Goal: Task Accomplishment & Management: Use online tool/utility

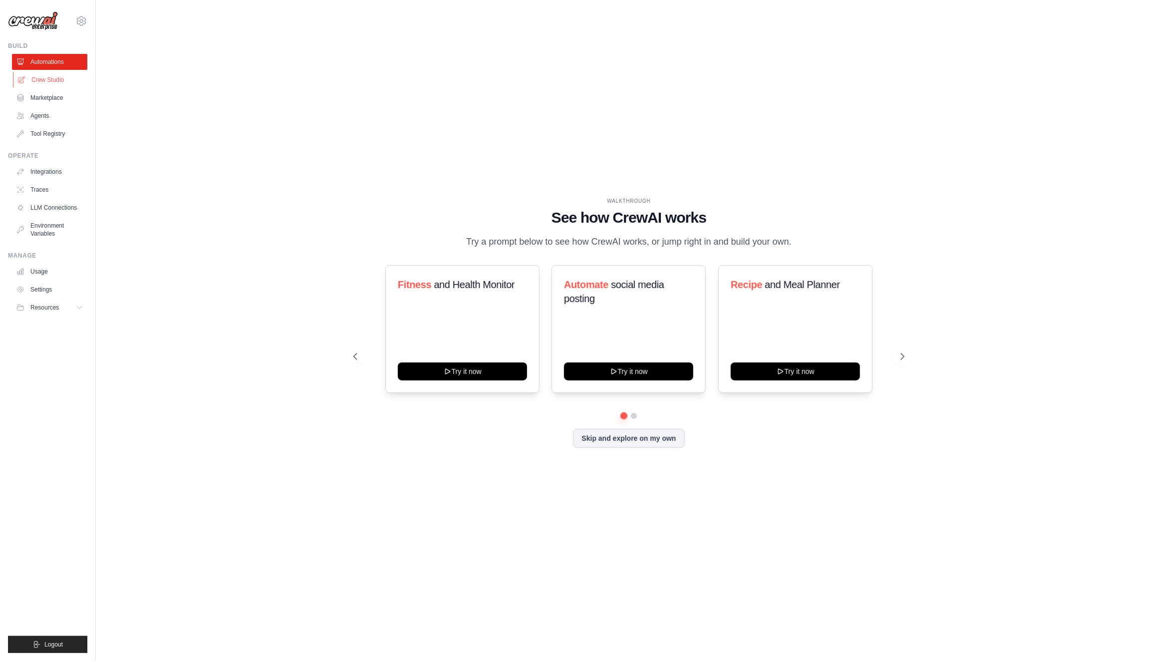
click at [43, 82] on link "Crew Studio" at bounding box center [50, 80] width 75 height 16
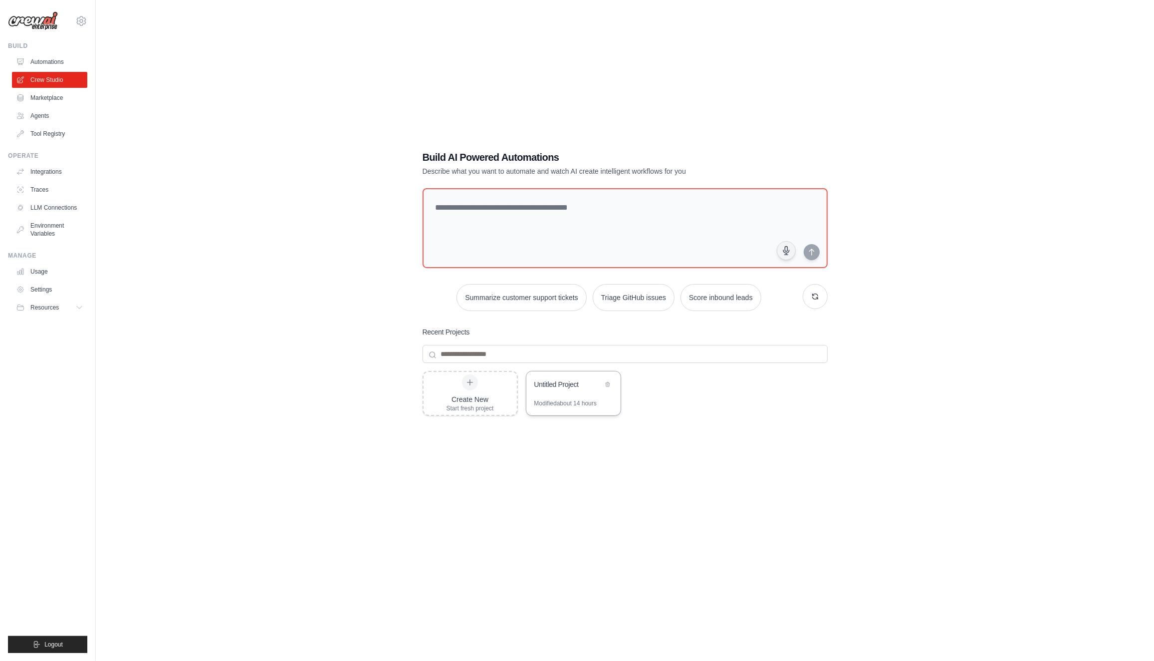
click at [567, 389] on div "Untitled Project" at bounding box center [569, 384] width 68 height 10
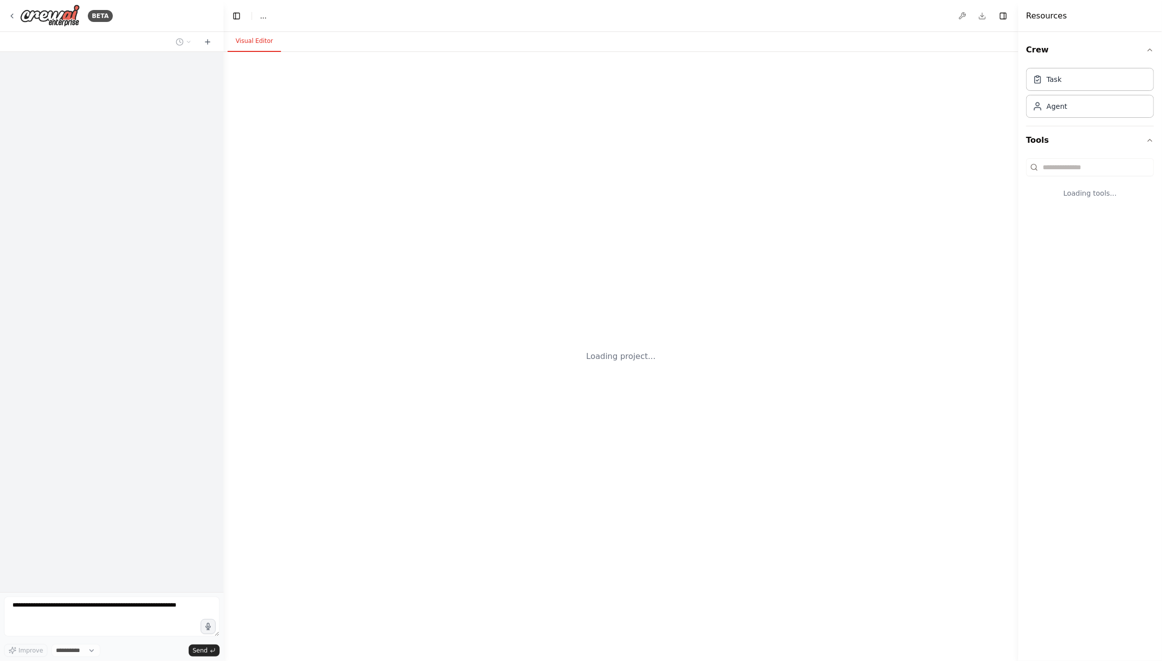
select select "****"
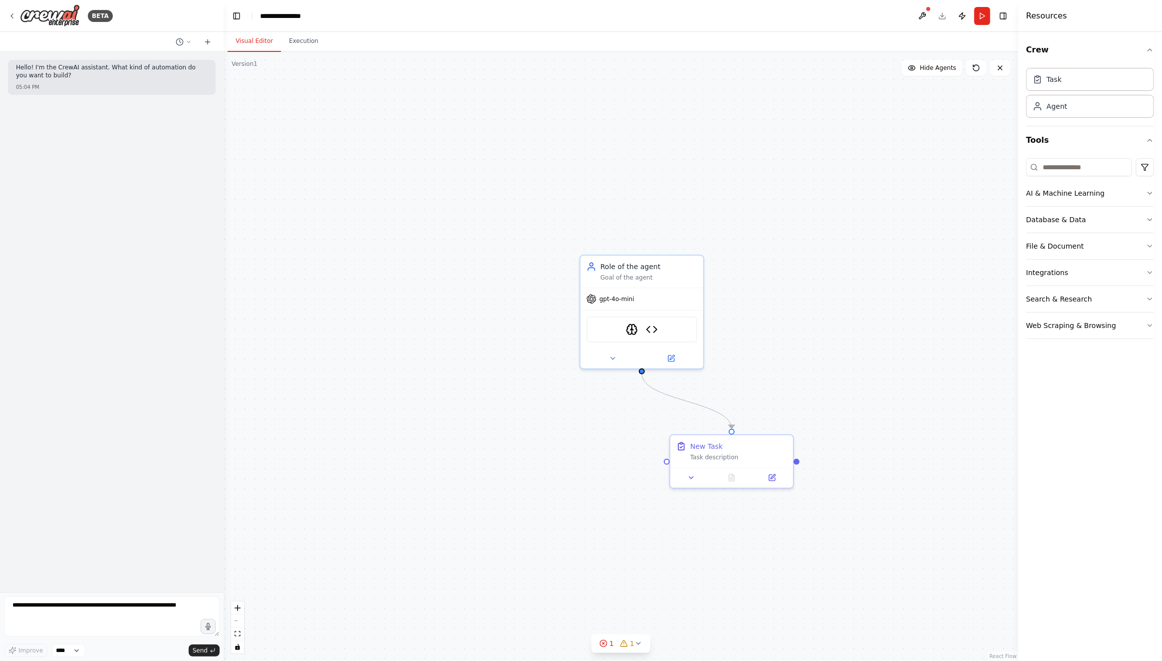
drag, startPoint x: 881, startPoint y: 405, endPoint x: 755, endPoint y: 240, distance: 207.9
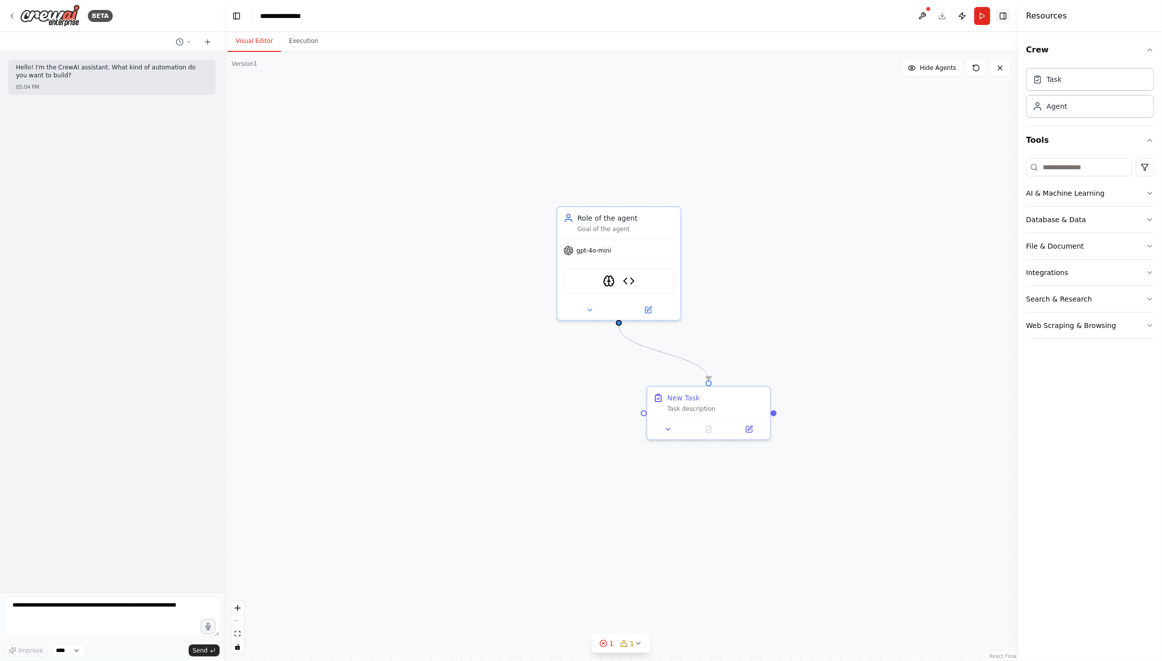
click at [1003, 13] on button "Toggle Right Sidebar" at bounding box center [1003, 16] width 14 height 14
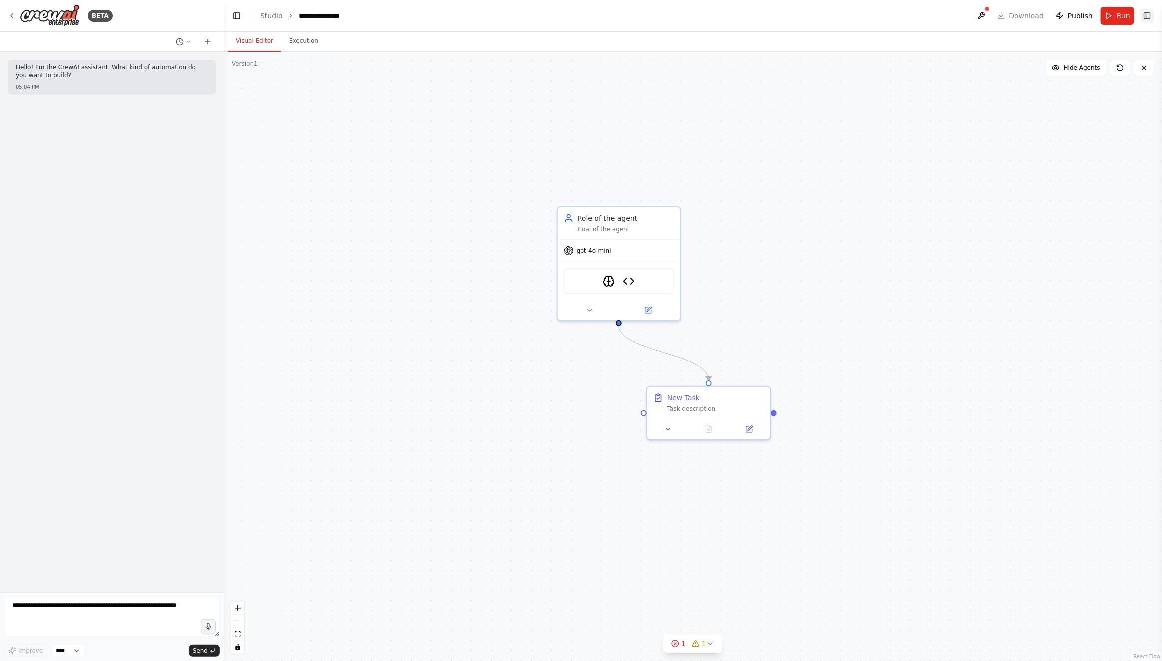
click at [1147, 14] on button "Toggle Right Sidebar" at bounding box center [1147, 16] width 14 height 14
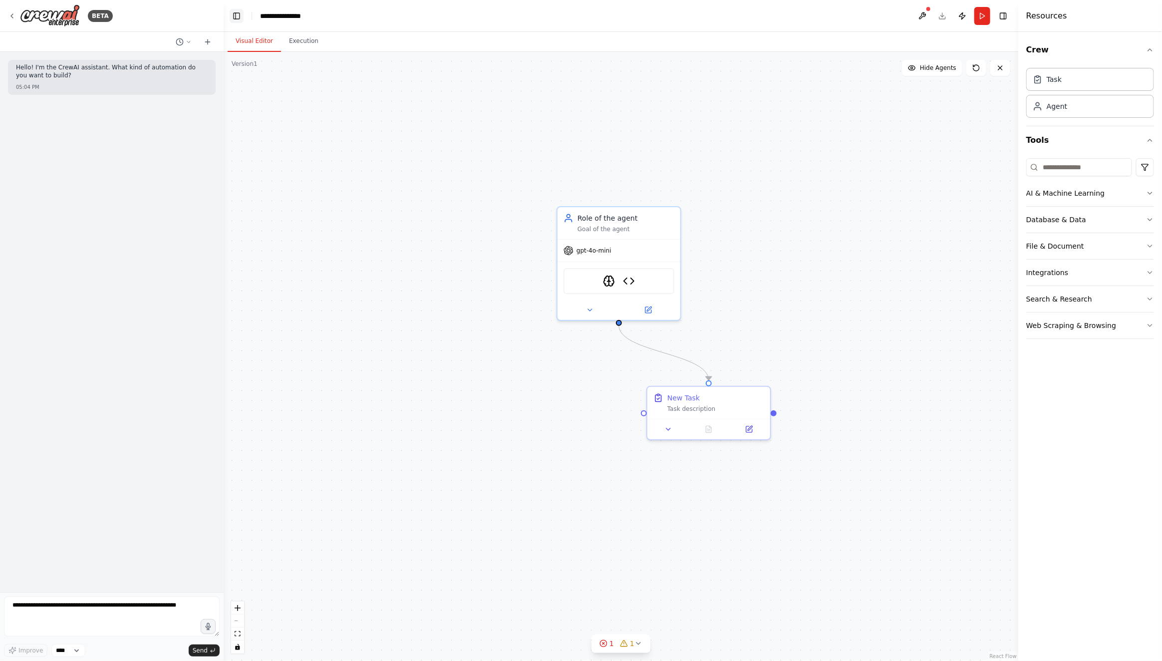
click at [236, 13] on button "Toggle Left Sidebar" at bounding box center [237, 16] width 14 height 14
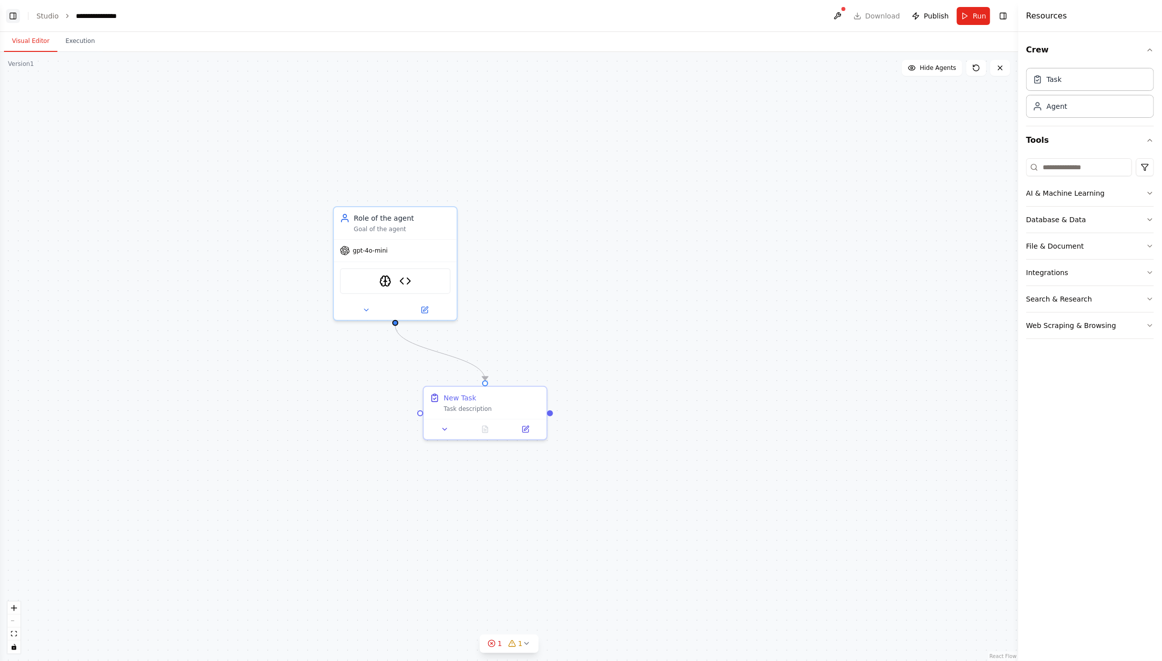
click at [11, 16] on button "Toggle Left Sidebar" at bounding box center [13, 16] width 14 height 14
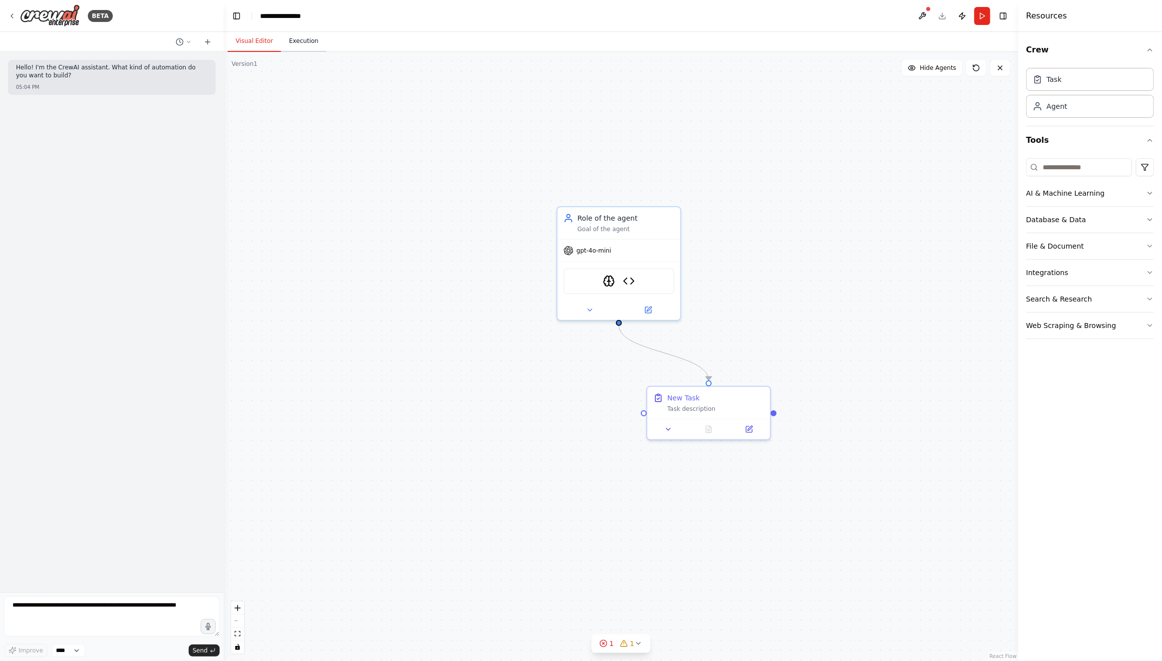
click at [300, 40] on button "Execution" at bounding box center [303, 41] width 45 height 21
click at [247, 40] on button "Visual Editor" at bounding box center [254, 41] width 53 height 21
click at [927, 12] on button at bounding box center [922, 16] width 16 height 18
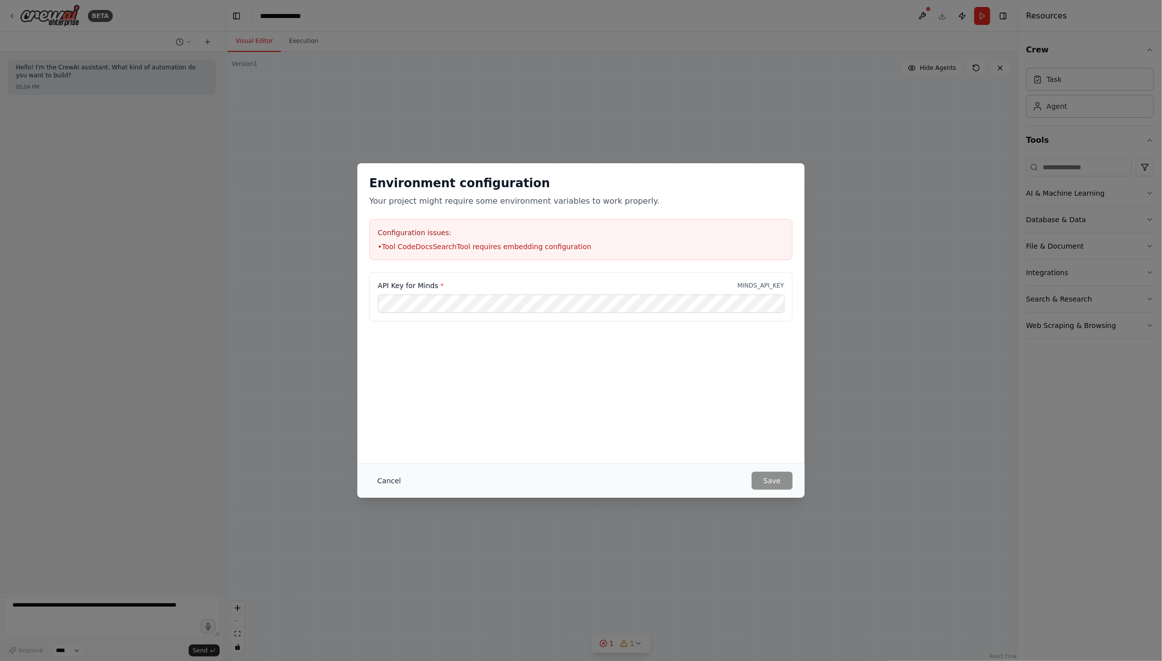
click at [382, 481] on button "Cancel" at bounding box center [388, 481] width 39 height 18
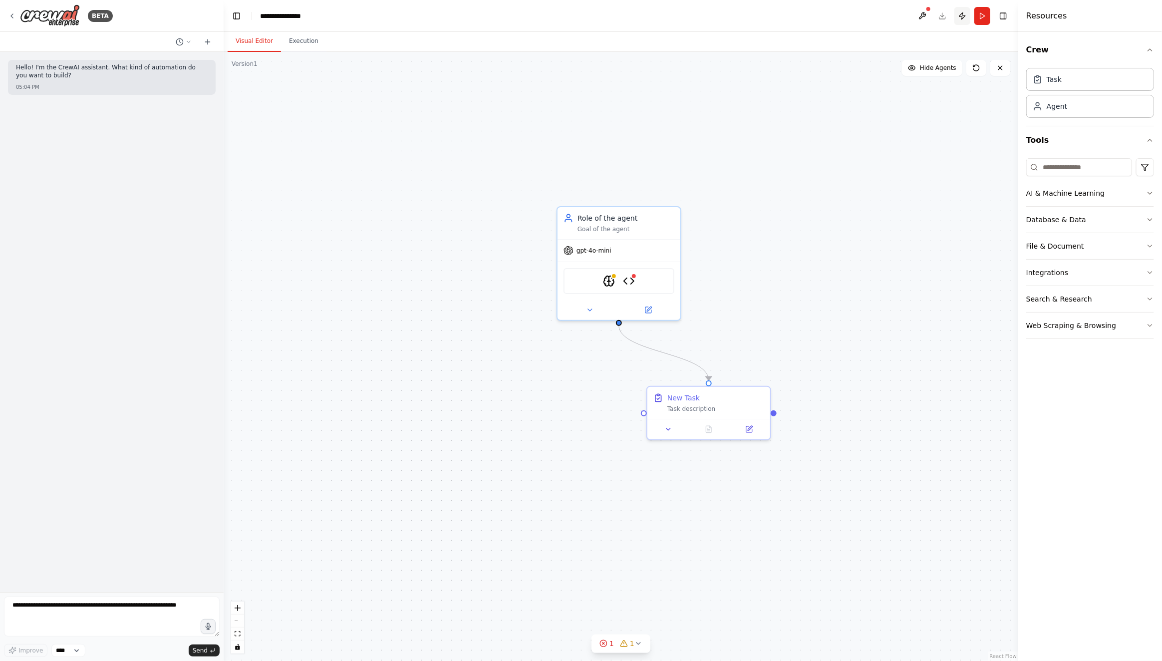
click at [964, 18] on button "Publish" at bounding box center [962, 16] width 16 height 18
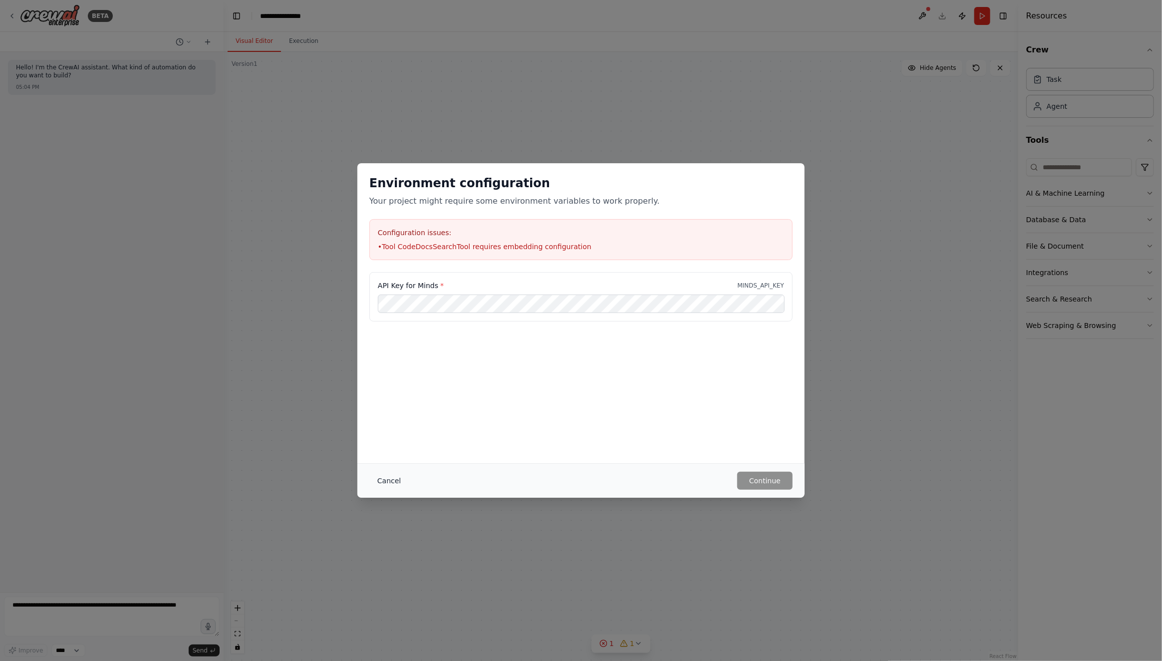
click at [387, 481] on button "Cancel" at bounding box center [388, 481] width 39 height 18
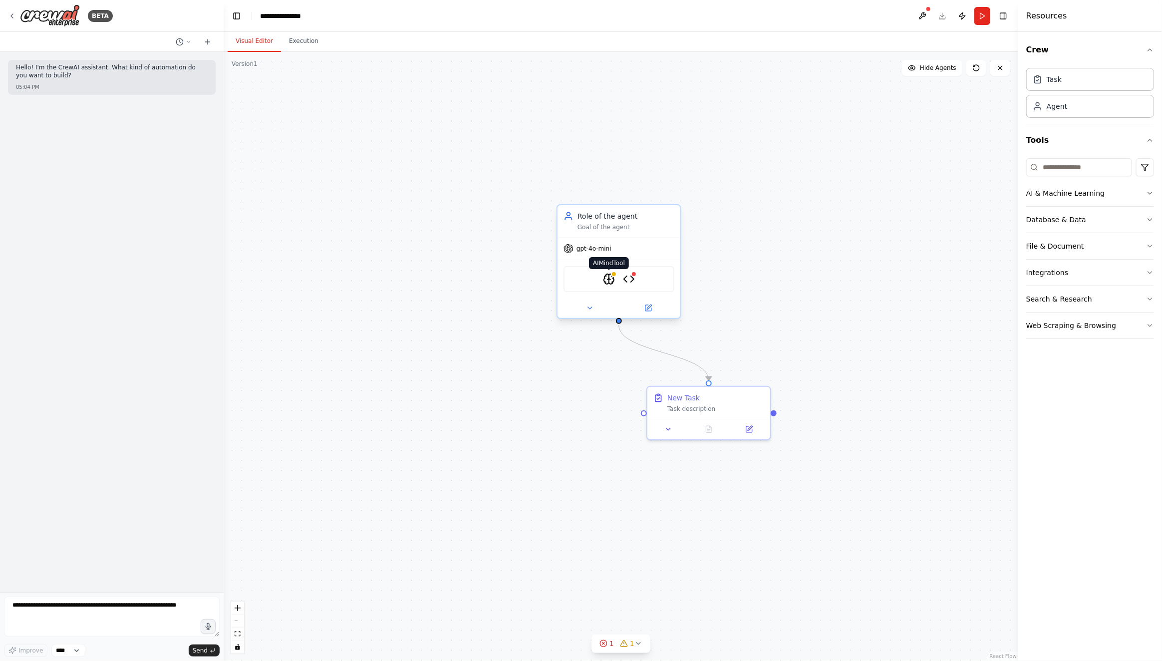
click at [610, 276] on img at bounding box center [609, 279] width 12 height 12
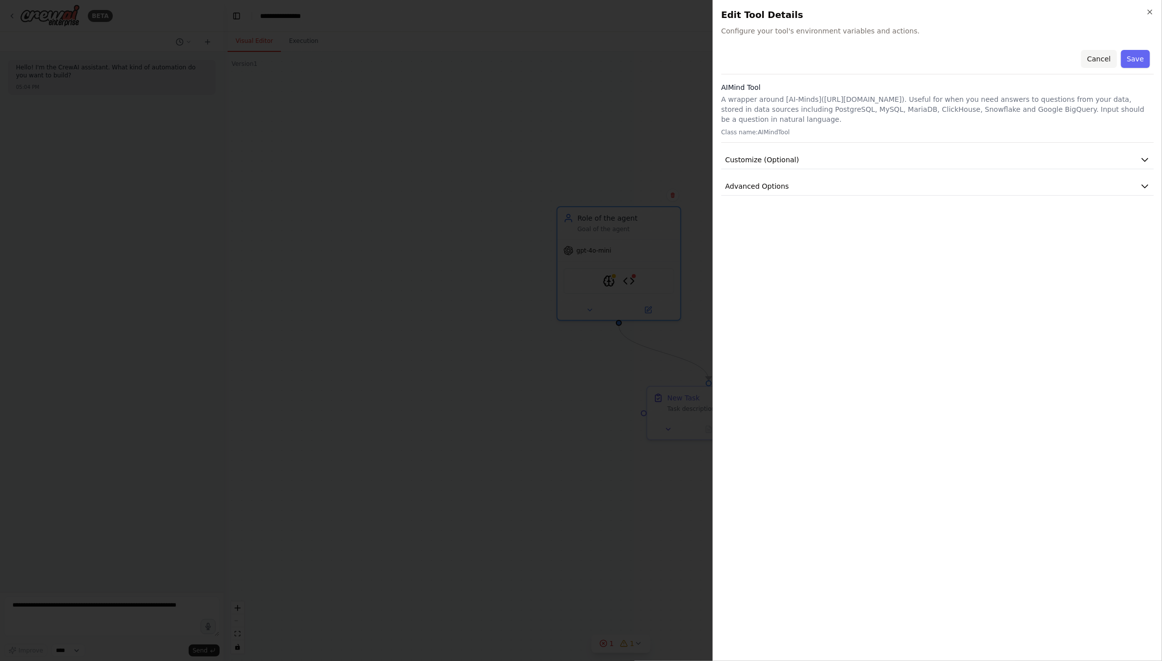
click at [1106, 58] on button "Cancel" at bounding box center [1098, 59] width 35 height 18
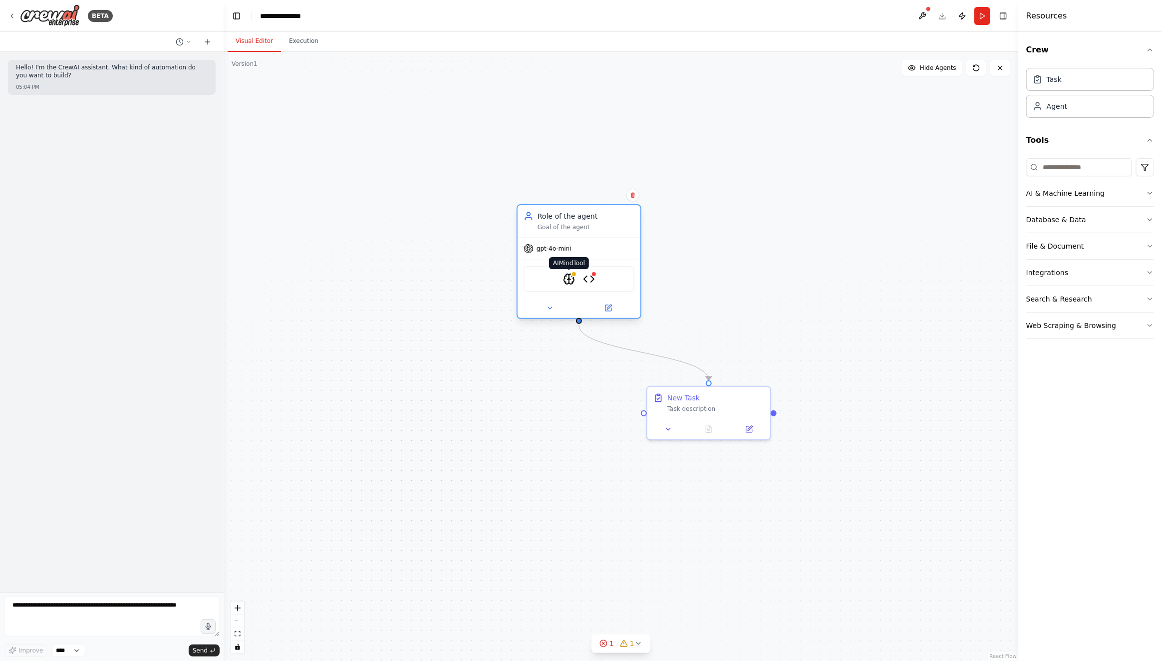
drag, startPoint x: 608, startPoint y: 279, endPoint x: 569, endPoint y: 279, distance: 38.9
click at [569, 279] on img at bounding box center [569, 279] width 12 height 12
click at [610, 309] on icon at bounding box center [608, 308] width 6 height 6
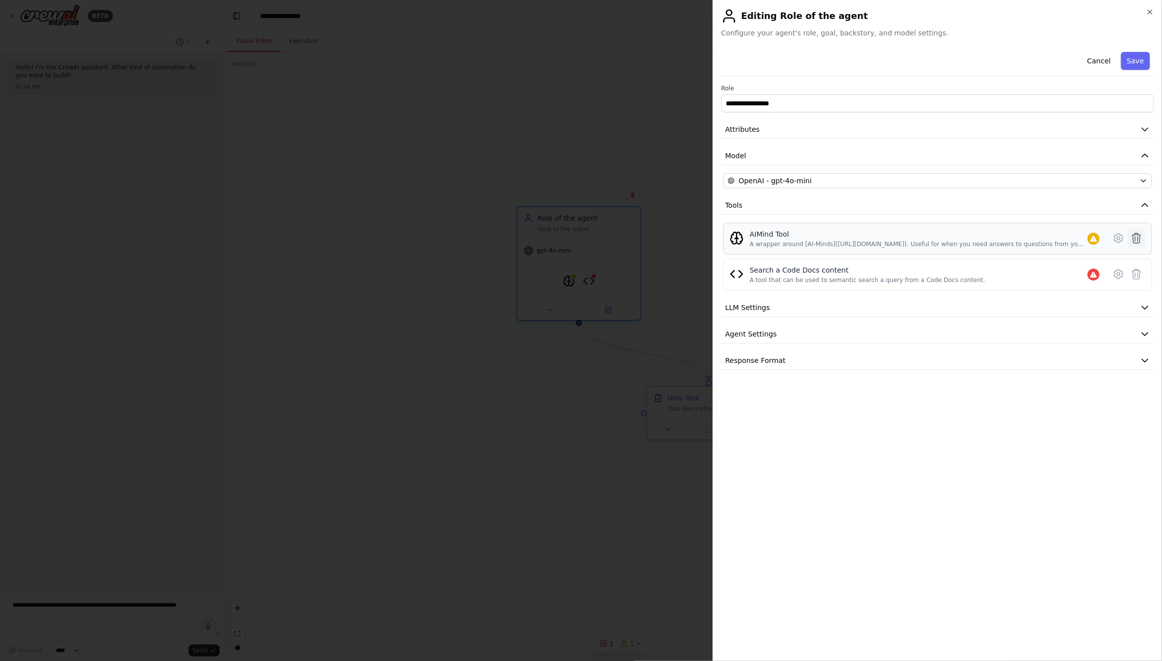
click at [1139, 234] on icon at bounding box center [1136, 238] width 12 height 12
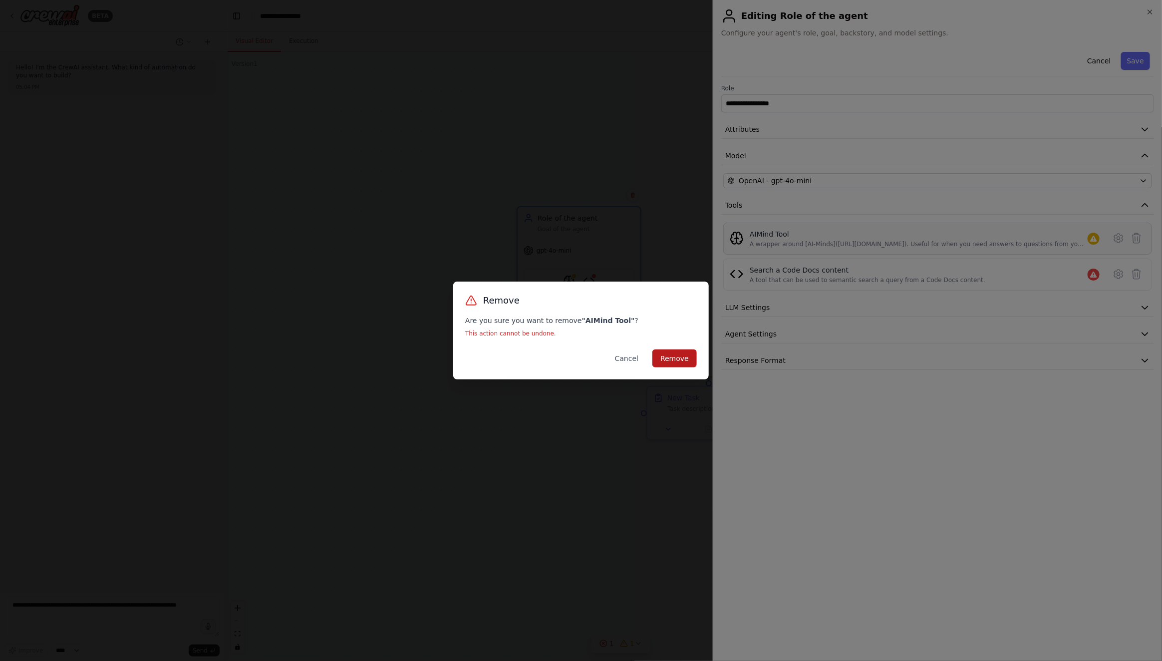
click at [678, 358] on button "Remove" at bounding box center [674, 358] width 44 height 18
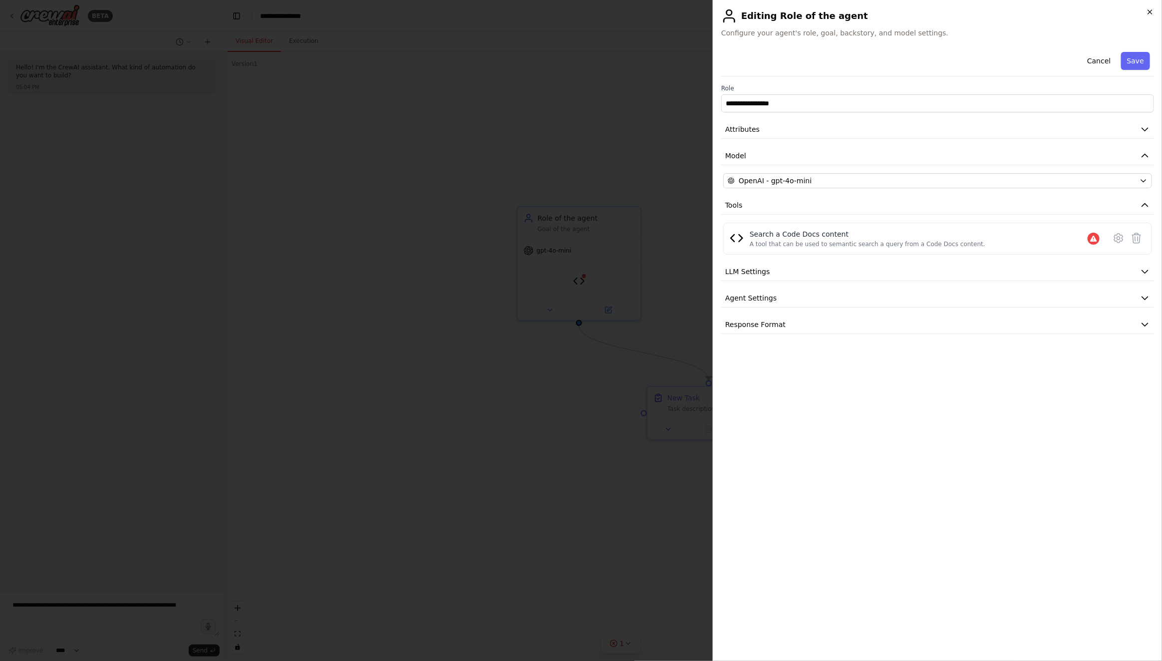
click at [1151, 6] on div "**********" at bounding box center [937, 330] width 449 height 661
click at [1150, 9] on icon "button" at bounding box center [1150, 12] width 8 height 8
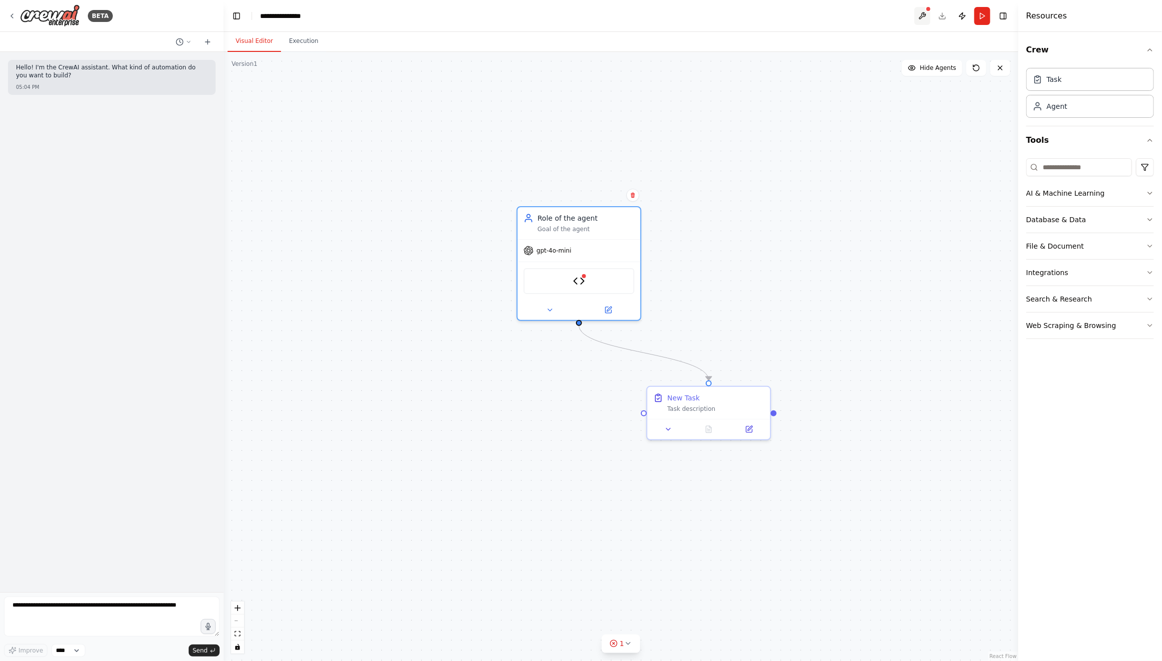
click at [923, 15] on button at bounding box center [922, 16] width 16 height 18
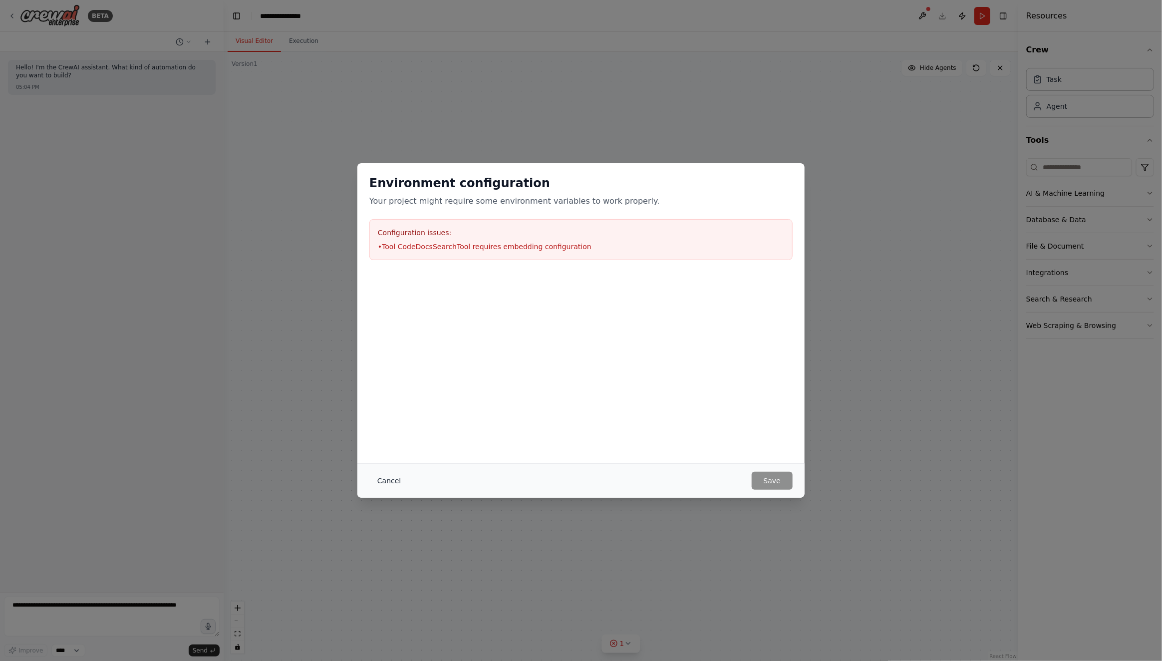
click at [384, 482] on button "Cancel" at bounding box center [388, 481] width 39 height 18
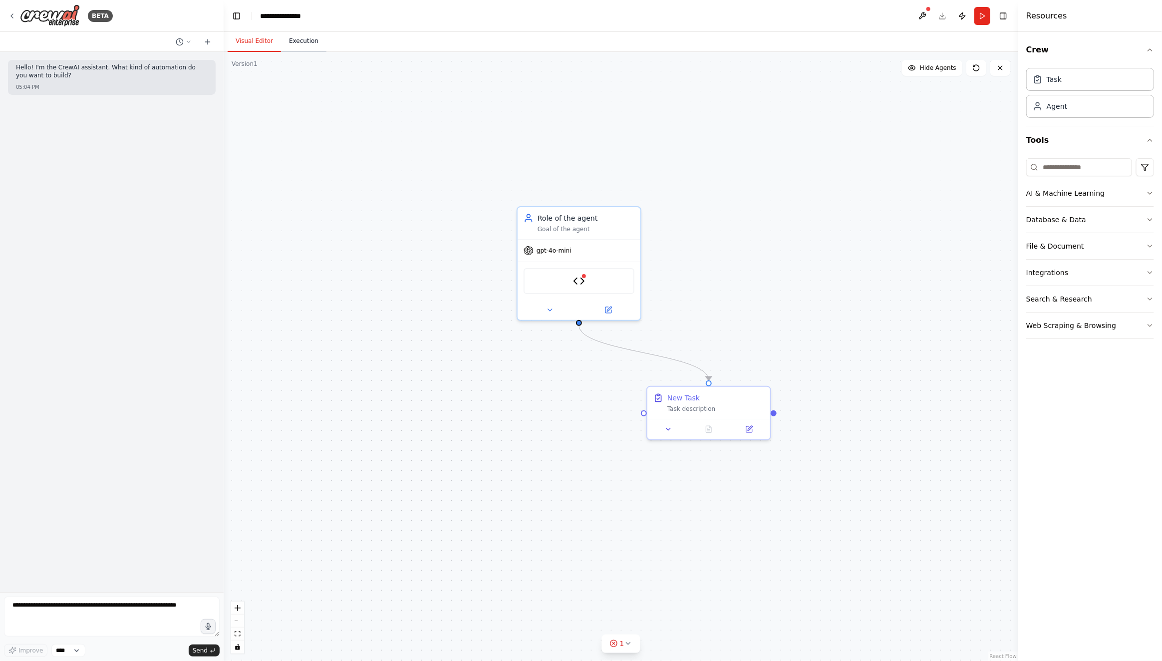
click at [294, 41] on button "Execution" at bounding box center [303, 41] width 45 height 21
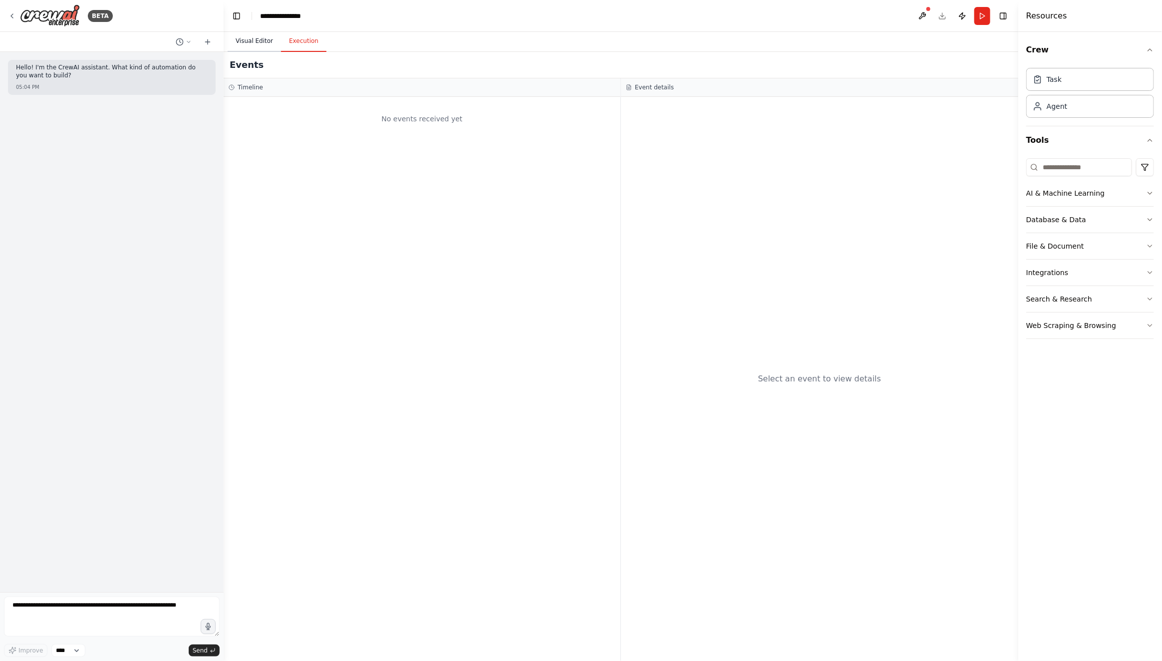
click at [259, 44] on button "Visual Editor" at bounding box center [254, 41] width 53 height 21
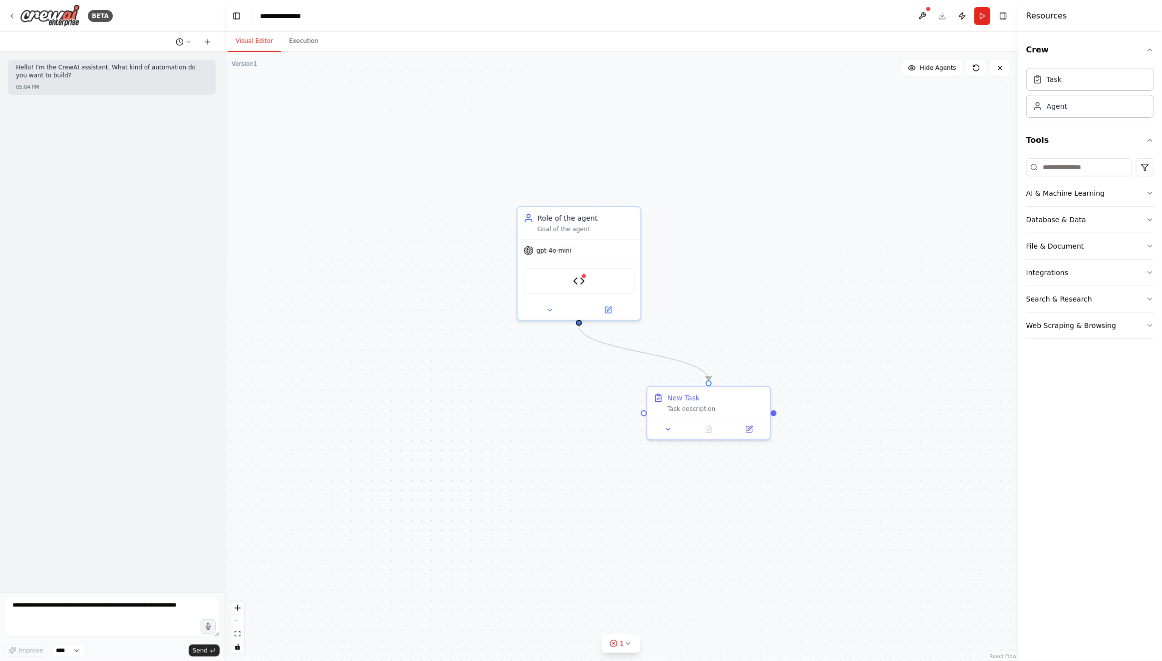
click at [184, 40] on button at bounding box center [184, 42] width 24 height 12
click at [154, 38] on div at bounding box center [112, 330] width 224 height 661
click at [179, 38] on circle at bounding box center [179, 41] width 6 height 6
click at [138, 40] on div at bounding box center [112, 330] width 224 height 661
click at [440, 12] on header "**********" at bounding box center [621, 16] width 795 height 32
